Goal: Information Seeking & Learning: Find specific page/section

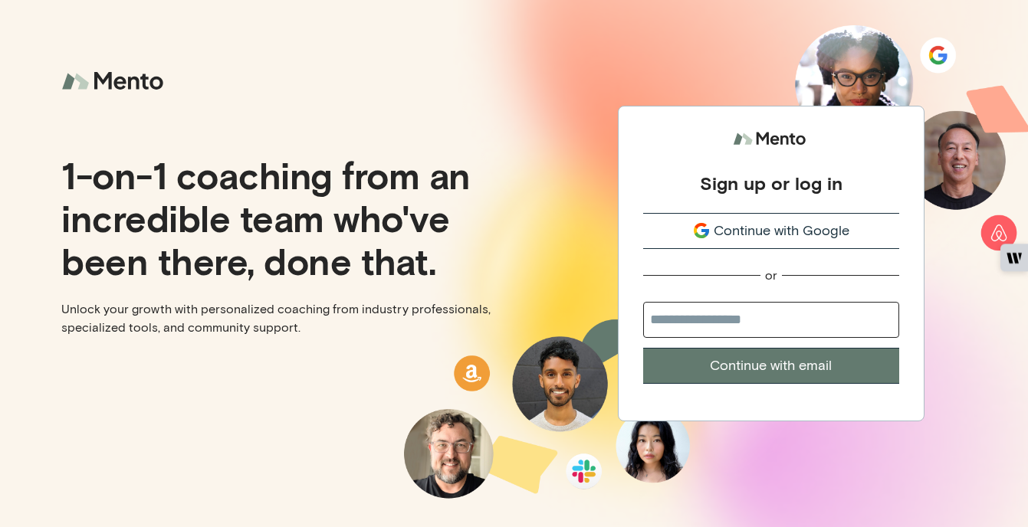
click at [748, 316] on input "email" at bounding box center [771, 320] width 256 height 36
type input "*"
type input "**********"
click at [643, 348] on button "Continue with email" at bounding box center [771, 366] width 256 height 36
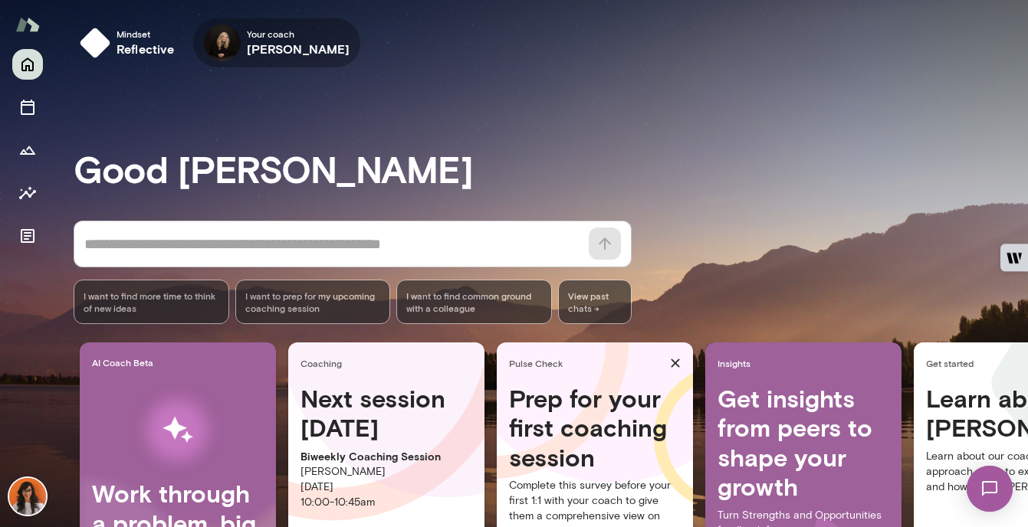
click at [0, 0] on icon "button" at bounding box center [0, 0] width 0 height 0
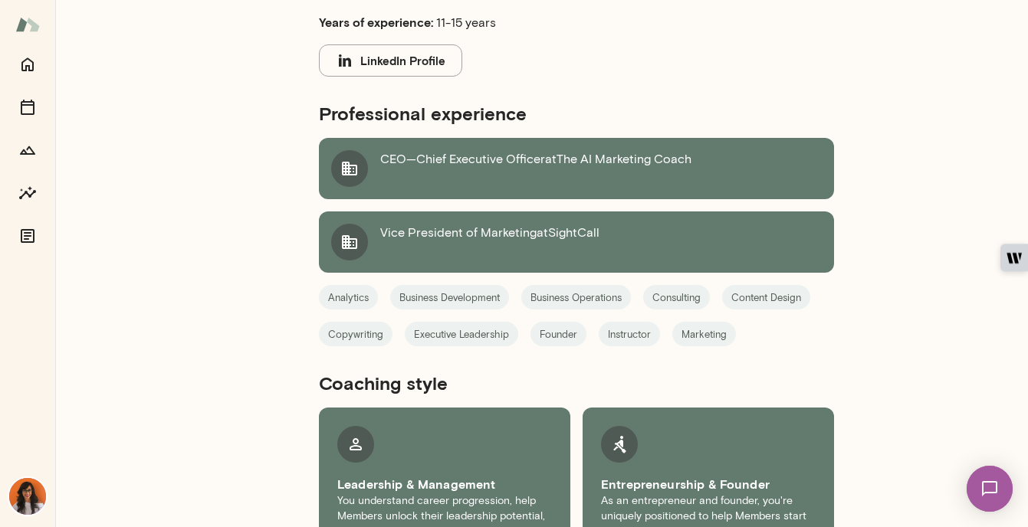
scroll to position [953, 0]
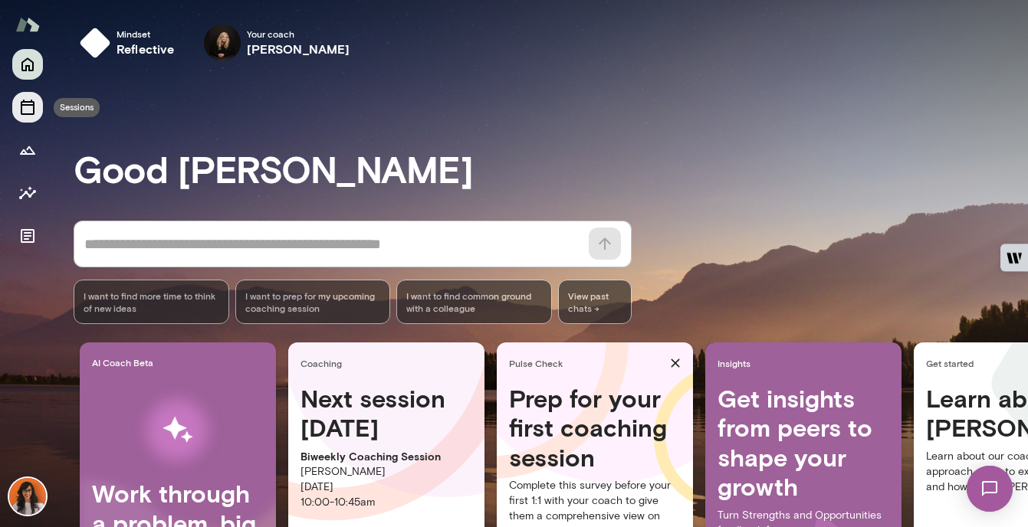
click at [21, 103] on icon "Sessions" at bounding box center [28, 107] width 14 height 15
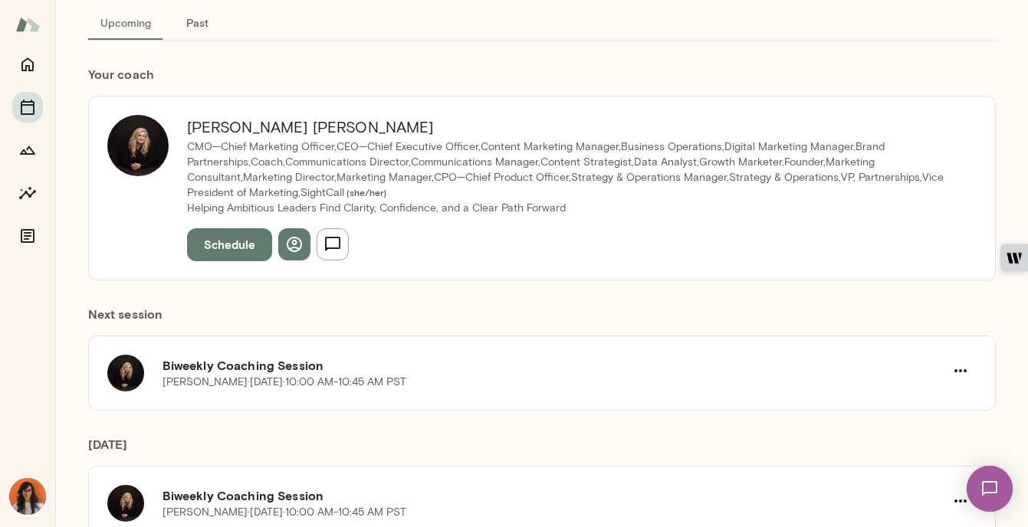
scroll to position [188, 0]
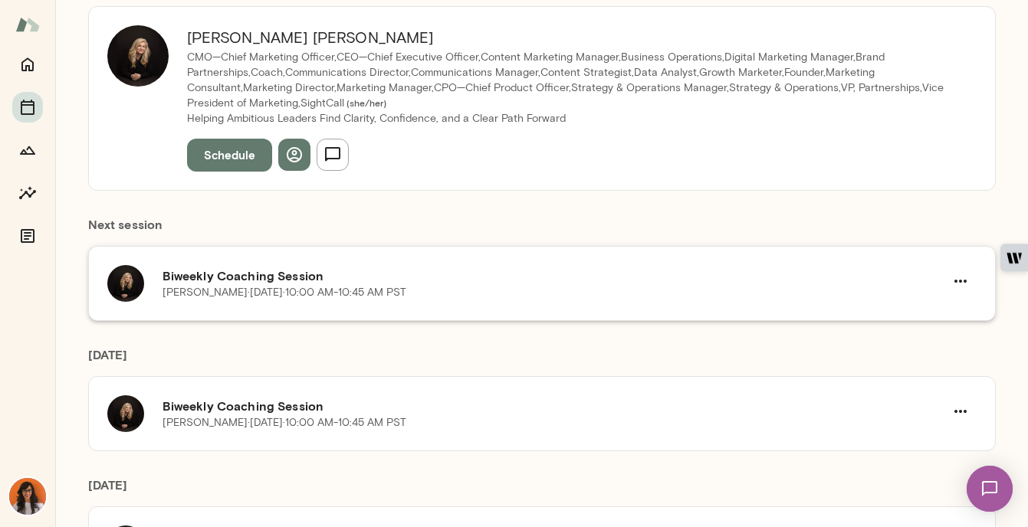
click at [977, 271] on div "Biweekly Coaching Session [PERSON_NAME][DATE] · 10:00 AM-10:45 AM PST" at bounding box center [541, 283] width 907 height 75
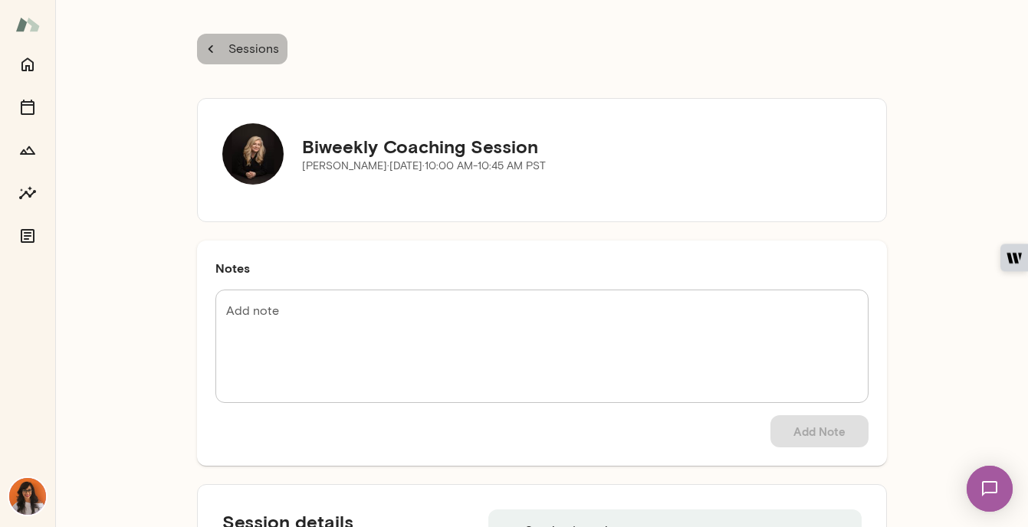
click at [218, 58] on button "Sessions" at bounding box center [242, 49] width 90 height 31
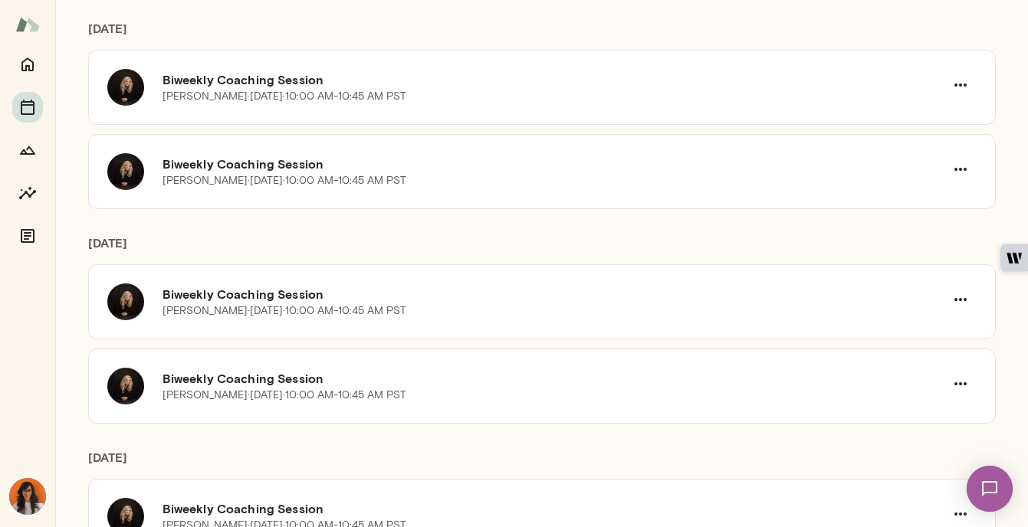
scroll to position [629, 0]
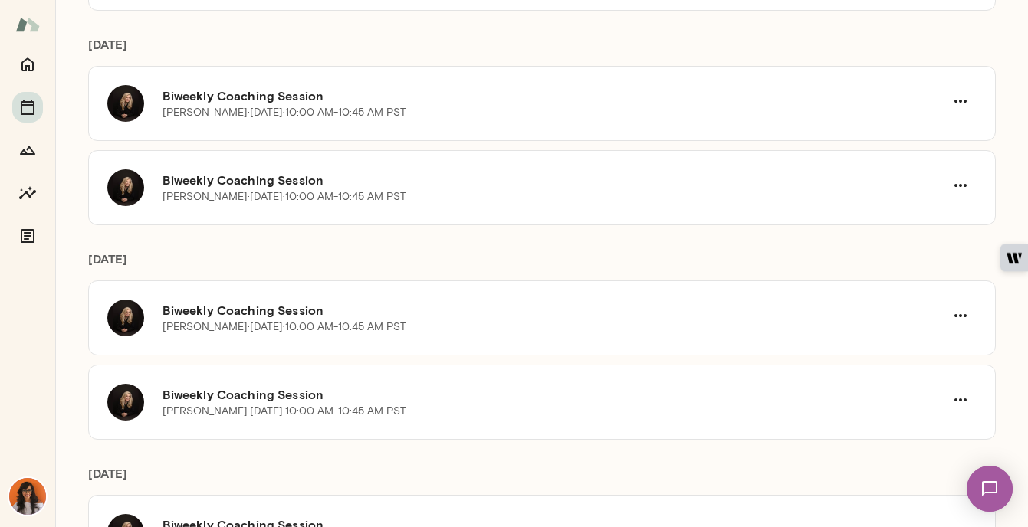
click at [25, 494] on img at bounding box center [27, 496] width 37 height 37
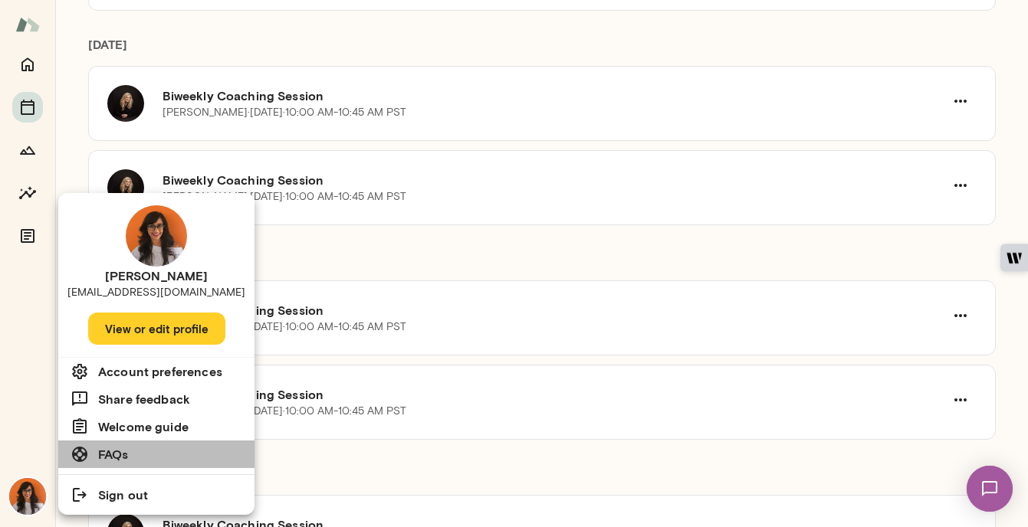
click at [156, 454] on li "FAQs" at bounding box center [156, 455] width 196 height 28
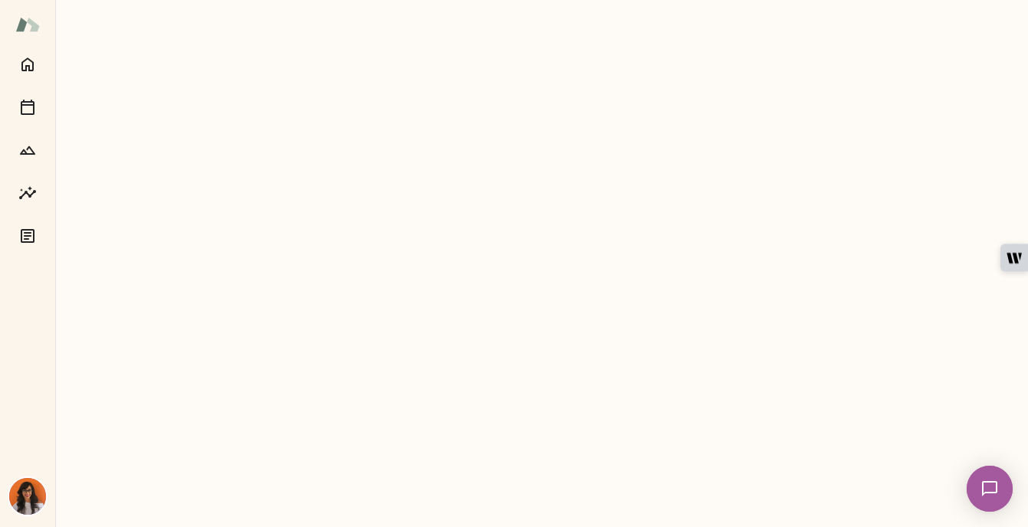
click at [976, 487] on img at bounding box center [989, 488] width 63 height 63
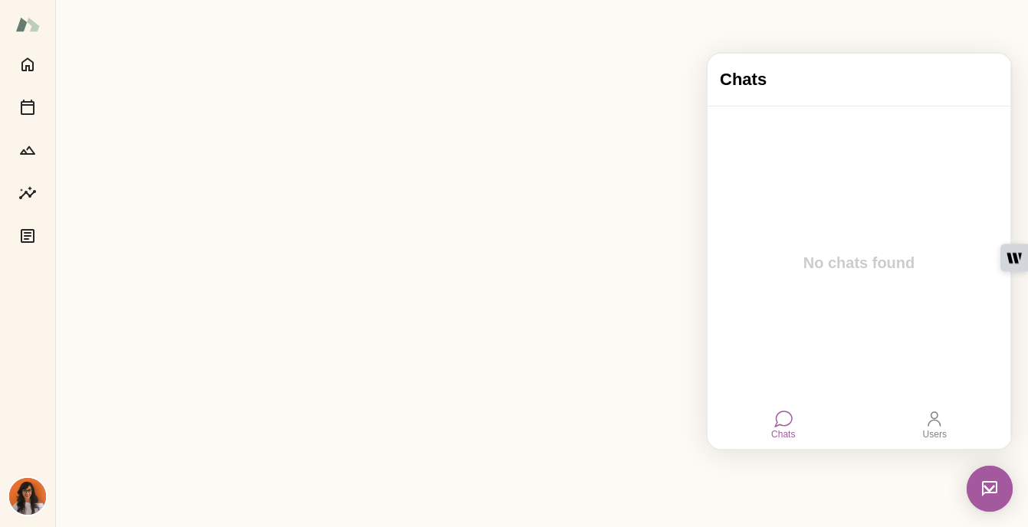
click at [771, 415] on div "Chats" at bounding box center [783, 424] width 36 height 41
click at [923, 411] on div "Users" at bounding box center [934, 424] width 36 height 41
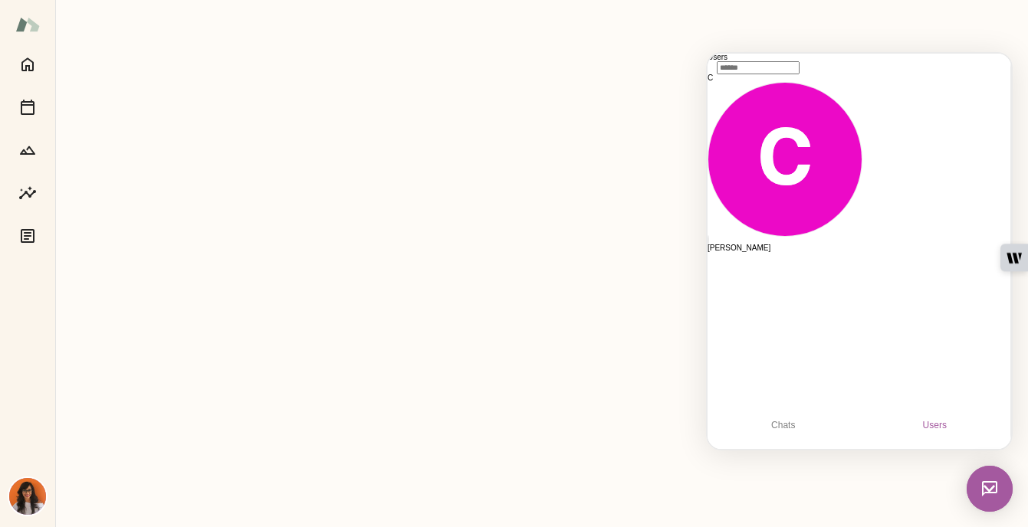
click at [909, 61] on div "Users" at bounding box center [858, 58] width 303 height 8
click at [985, 487] on img at bounding box center [989, 489] width 46 height 46
